Goal: Information Seeking & Learning: Learn about a topic

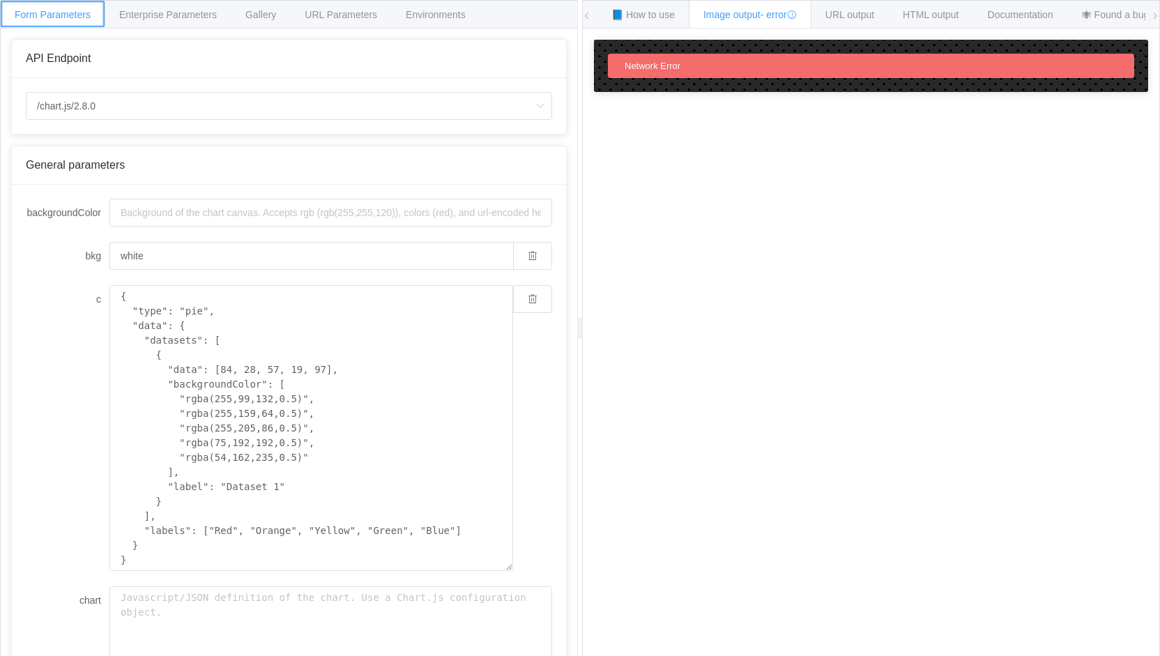
click at [72, 22] on div "Form Parameters" at bounding box center [52, 14] width 105 height 28
click at [846, 12] on span "URL output" at bounding box center [849, 14] width 49 height 11
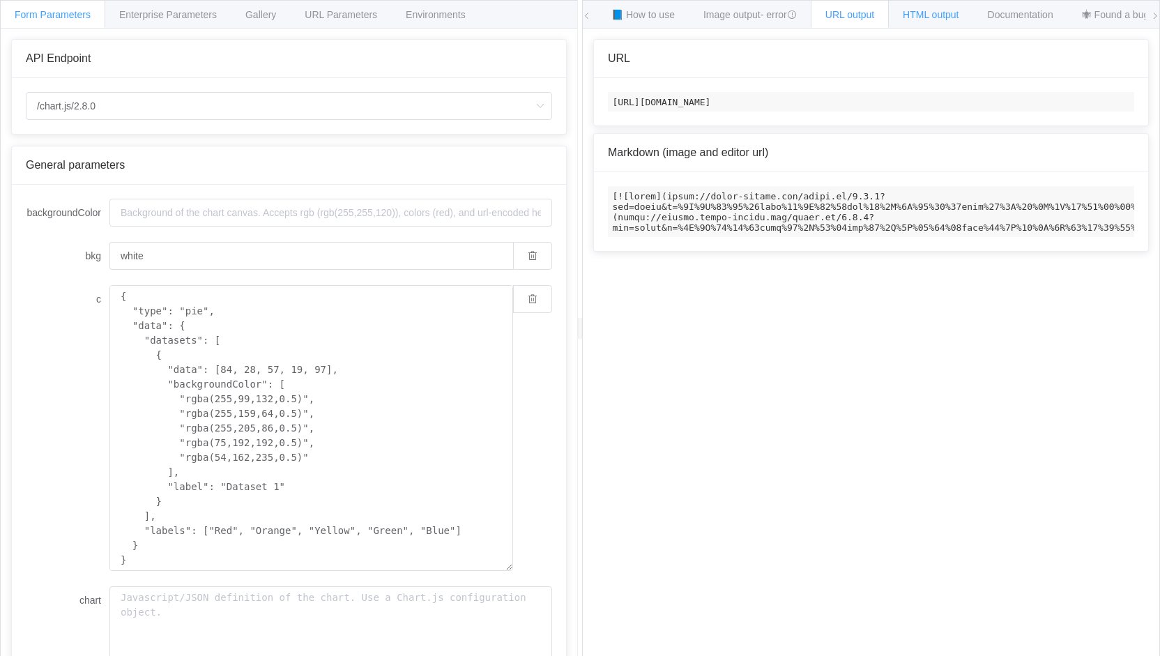
click at [930, 15] on span "HTML output" at bounding box center [931, 14] width 56 height 11
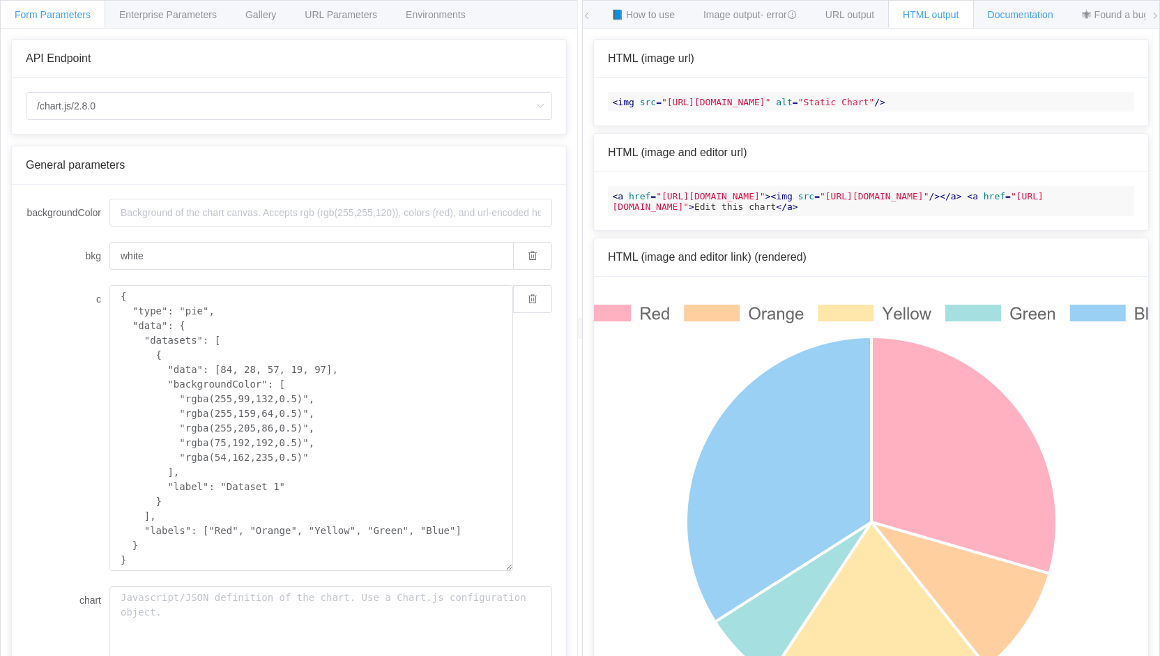
click at [1011, 10] on span "Documentation" at bounding box center [1021, 14] width 66 height 11
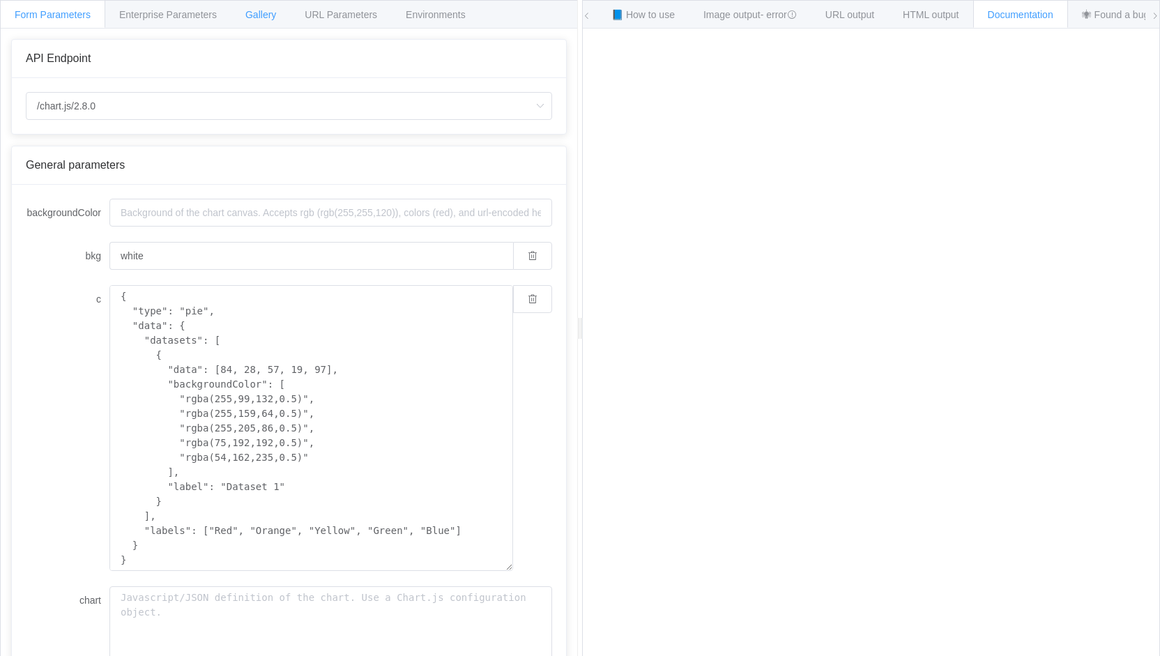
click at [257, 11] on span "Gallery" at bounding box center [260, 14] width 31 height 11
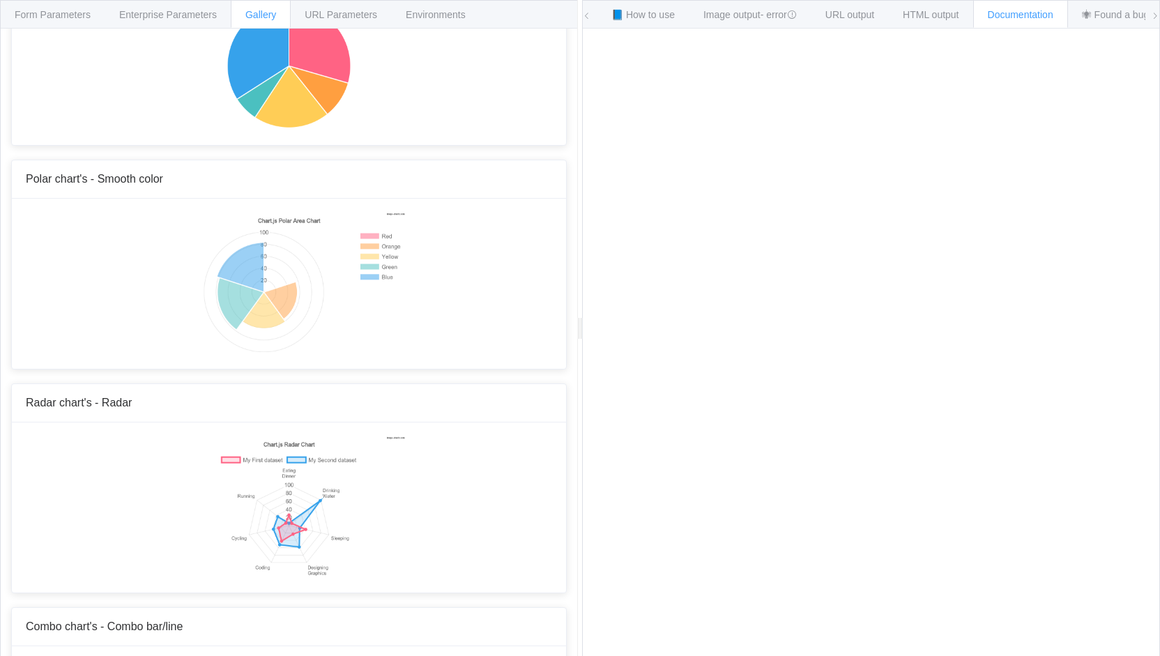
scroll to position [4430, 0]
click at [152, 15] on span "Enterprise Parameters" at bounding box center [168, 14] width 98 height 11
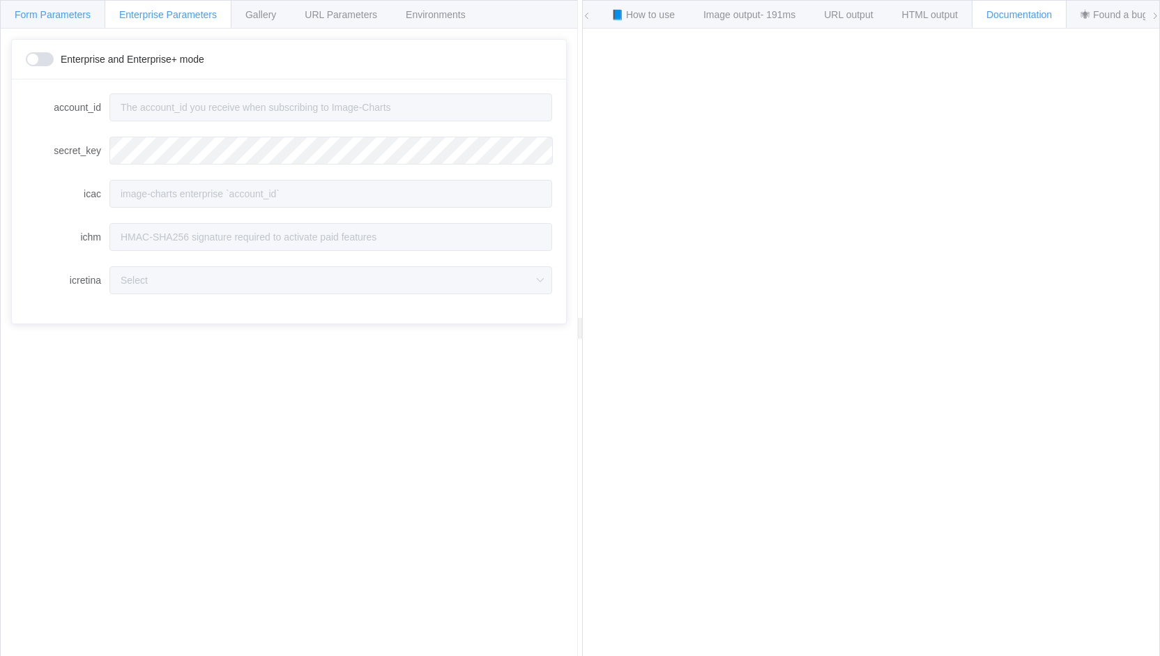
click at [94, 10] on div "Form Parameters" at bounding box center [52, 14] width 105 height 28
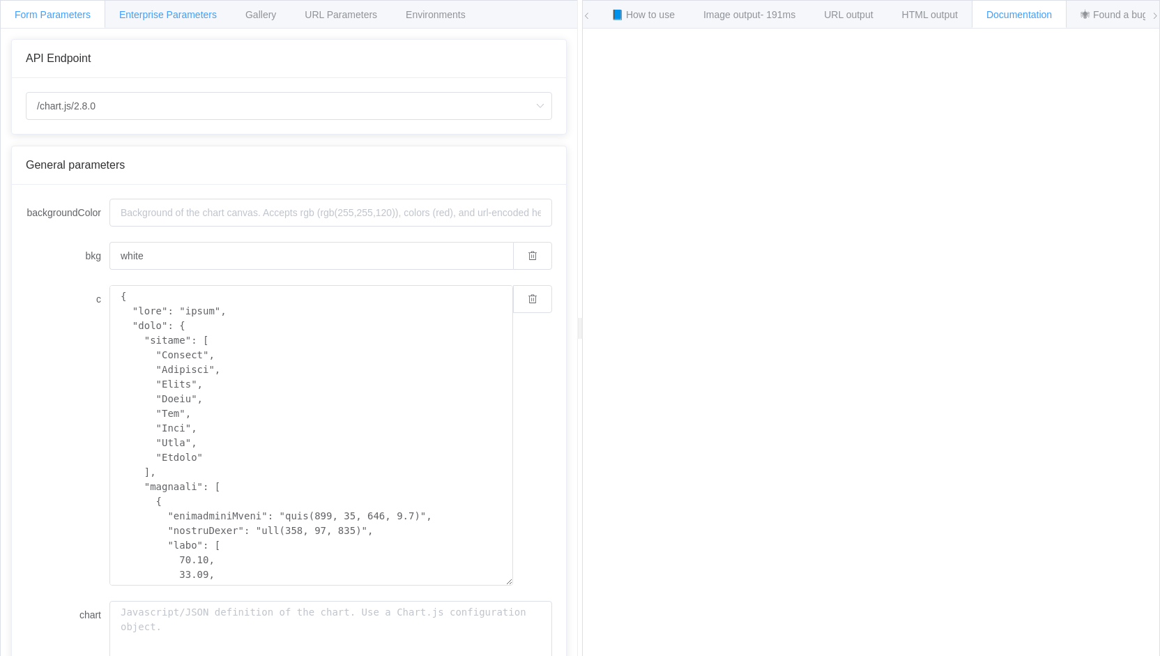
click at [188, 10] on span "Enterprise Parameters" at bounding box center [168, 14] width 98 height 11
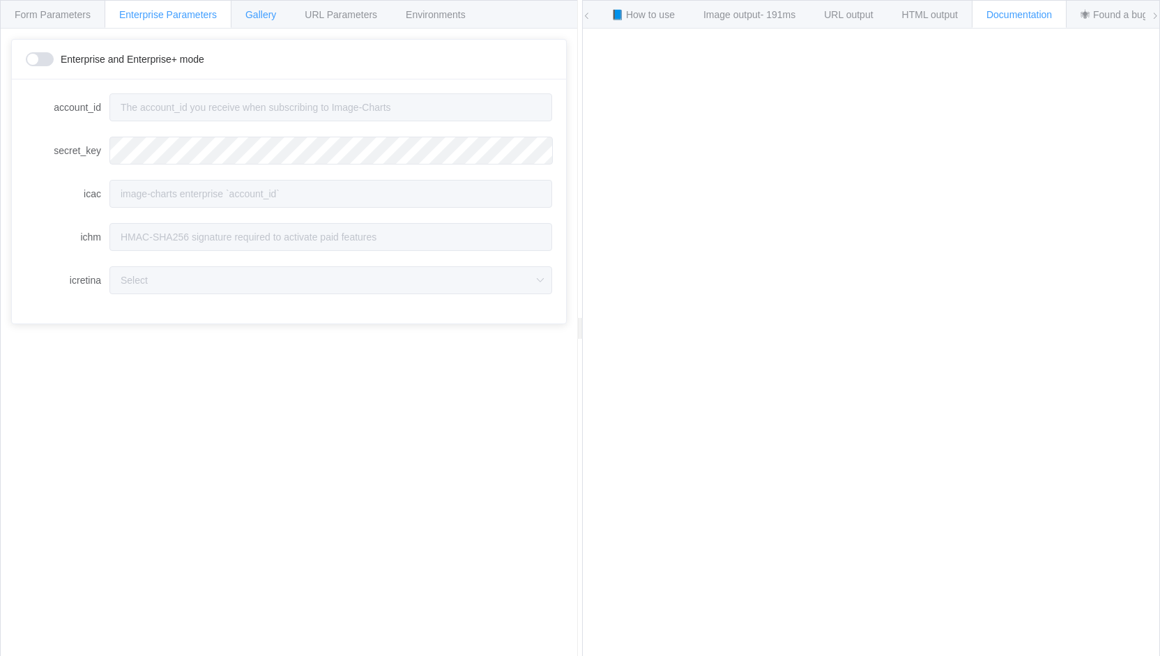
click at [281, 8] on div "Gallery" at bounding box center [261, 14] width 60 height 28
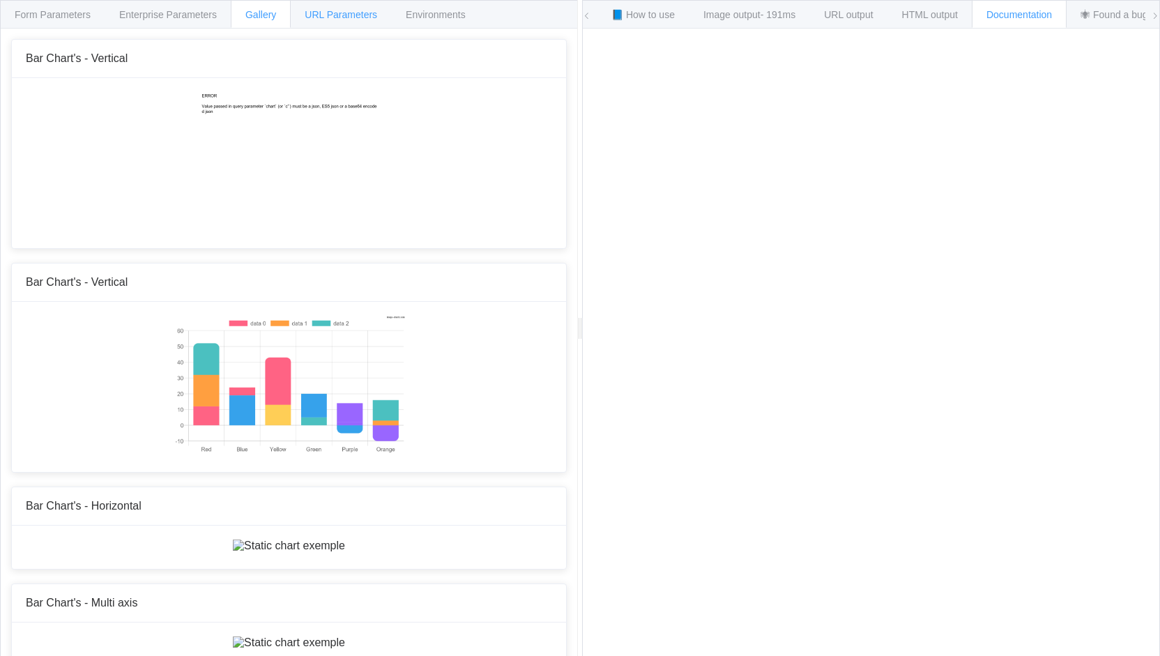
click at [340, 15] on span "URL Parameters" at bounding box center [341, 14] width 72 height 11
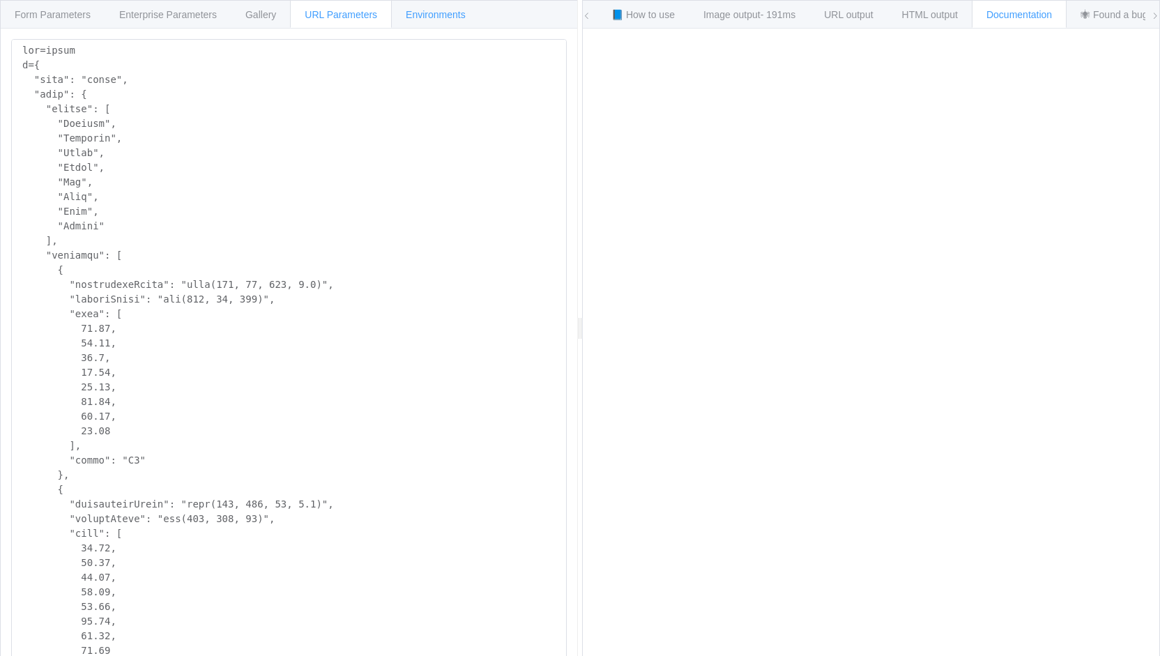
click at [422, 12] on span "Environments" at bounding box center [436, 14] width 60 height 11
